Goal: Transaction & Acquisition: Purchase product/service

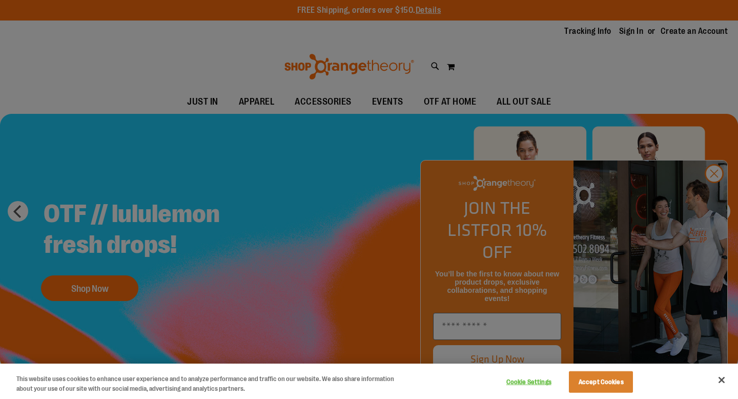
click at [713, 191] on div at bounding box center [369, 199] width 738 height 399
click at [714, 196] on div at bounding box center [369, 199] width 738 height 399
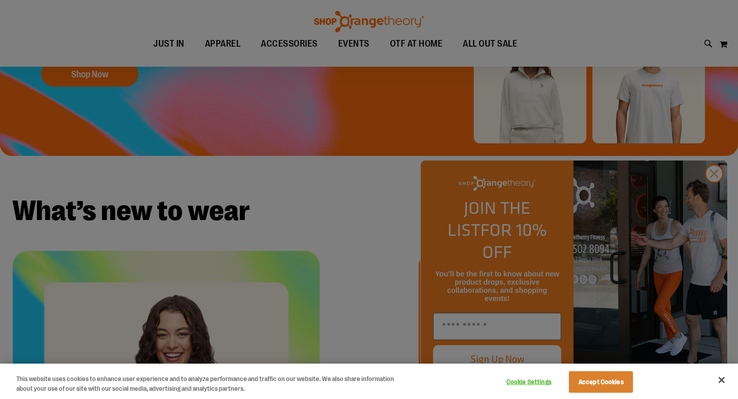
scroll to position [155, 0]
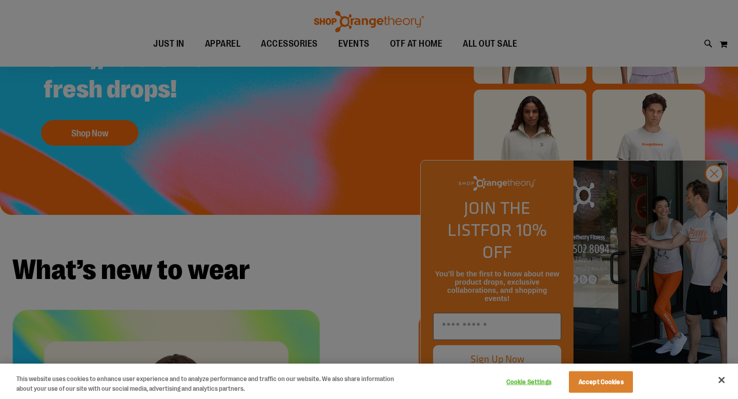
click at [715, 198] on div at bounding box center [369, 199] width 738 height 399
click at [722, 382] on button "Close" at bounding box center [721, 379] width 23 height 23
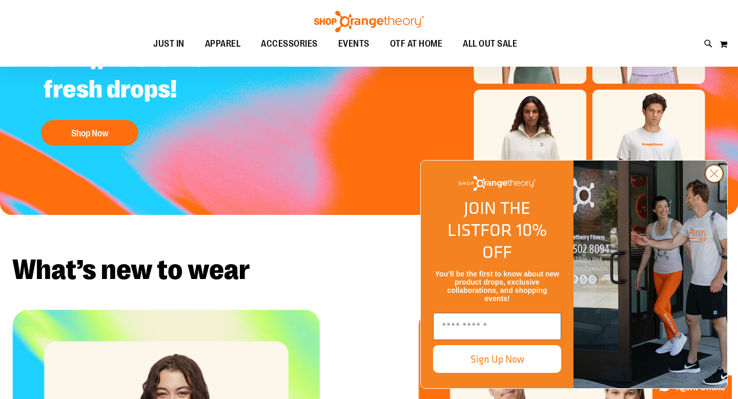
click at [716, 182] on circle "Close dialog" at bounding box center [713, 173] width 17 height 17
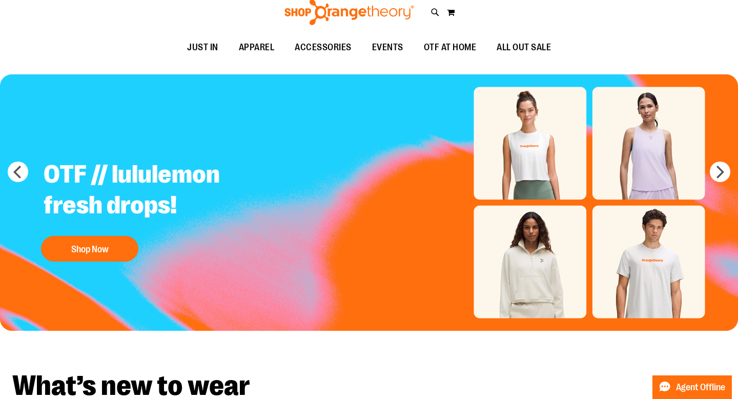
scroll to position [0, 0]
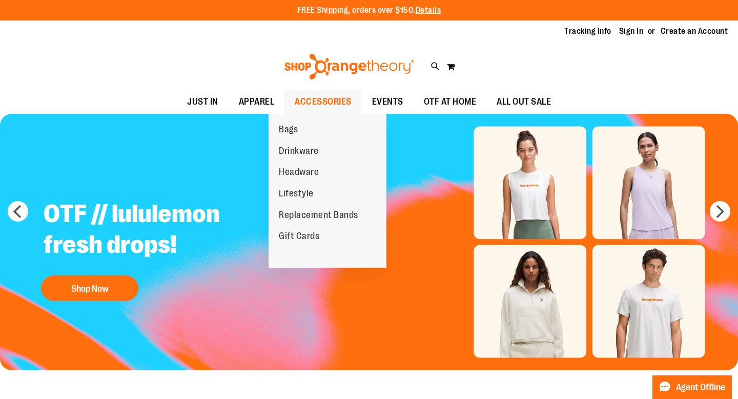
click at [310, 100] on span "ACCESSORIES" at bounding box center [323, 101] width 57 height 23
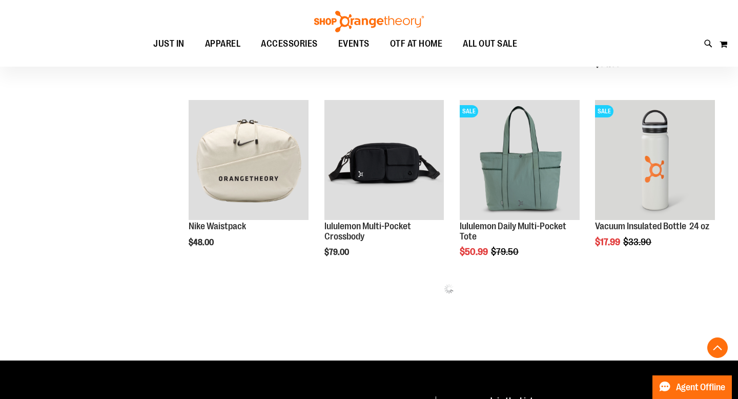
scroll to position [297, 0]
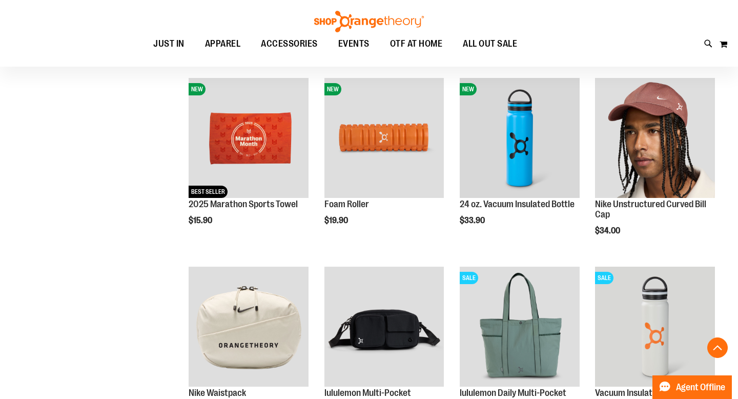
scroll to position [217, 0]
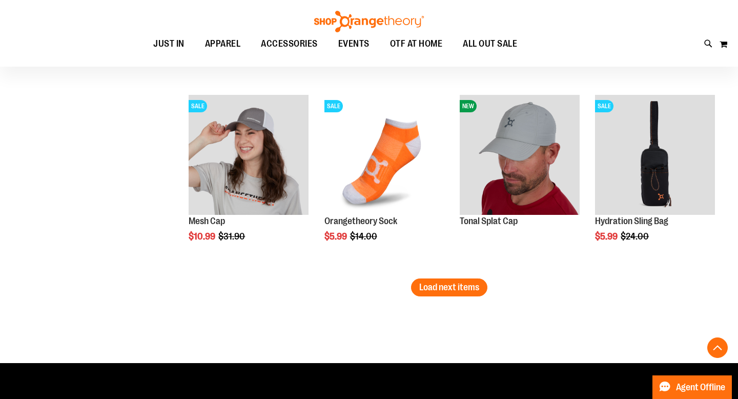
scroll to position [1509, 0]
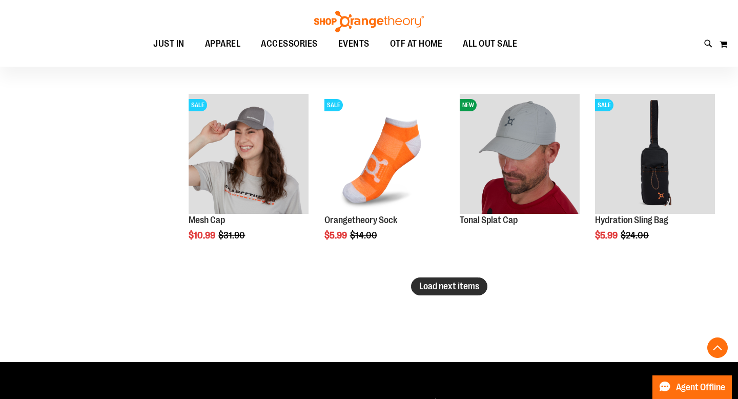
click at [462, 285] on span "Load next items" at bounding box center [449, 286] width 60 height 10
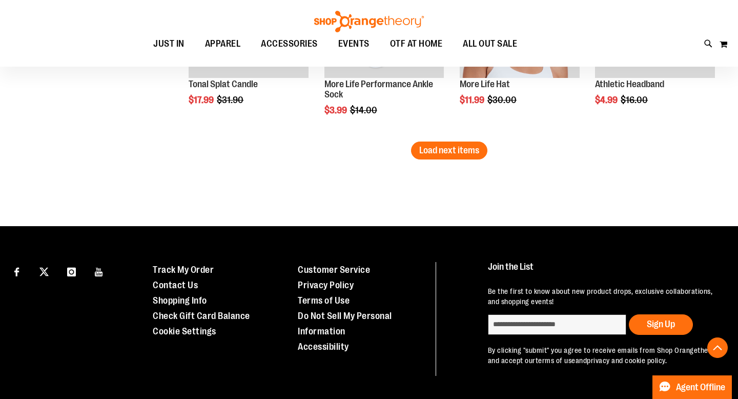
scroll to position [2213, 0]
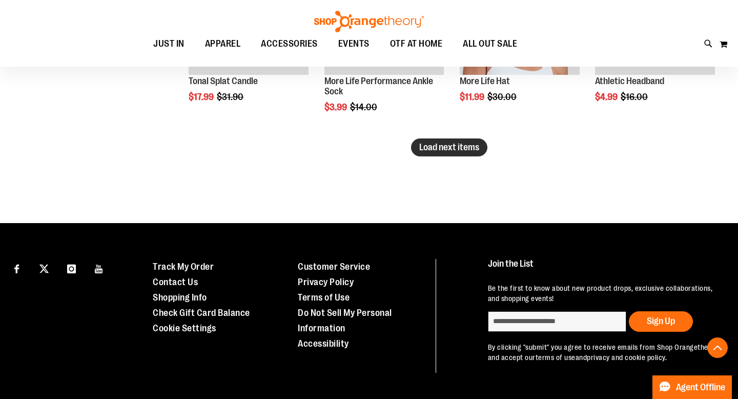
click at [428, 146] on span "Load next items" at bounding box center [449, 147] width 60 height 10
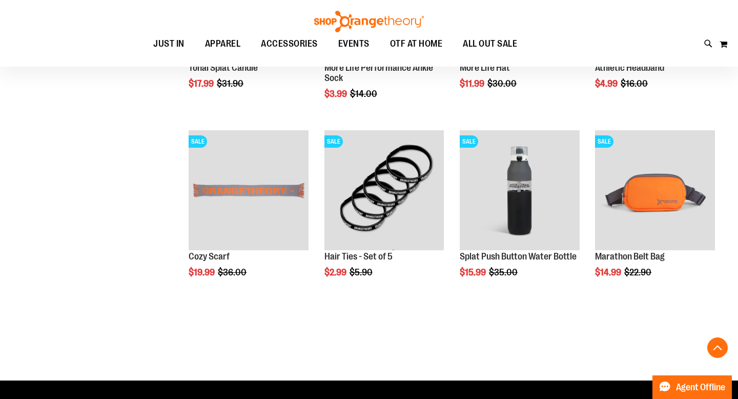
scroll to position [2231, 0]
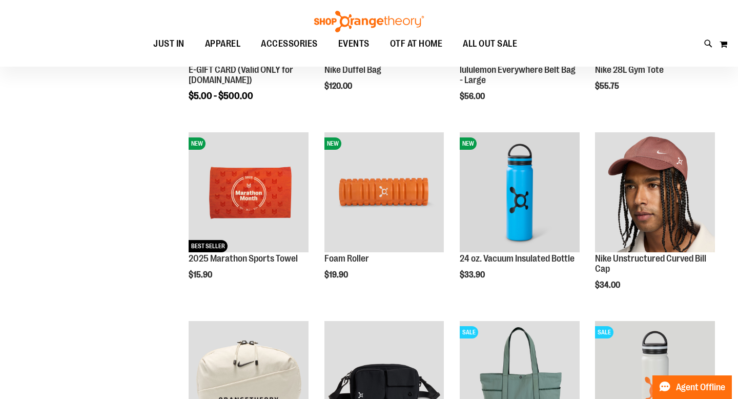
scroll to position [51, 0]
